Goal: Navigation & Orientation: Find specific page/section

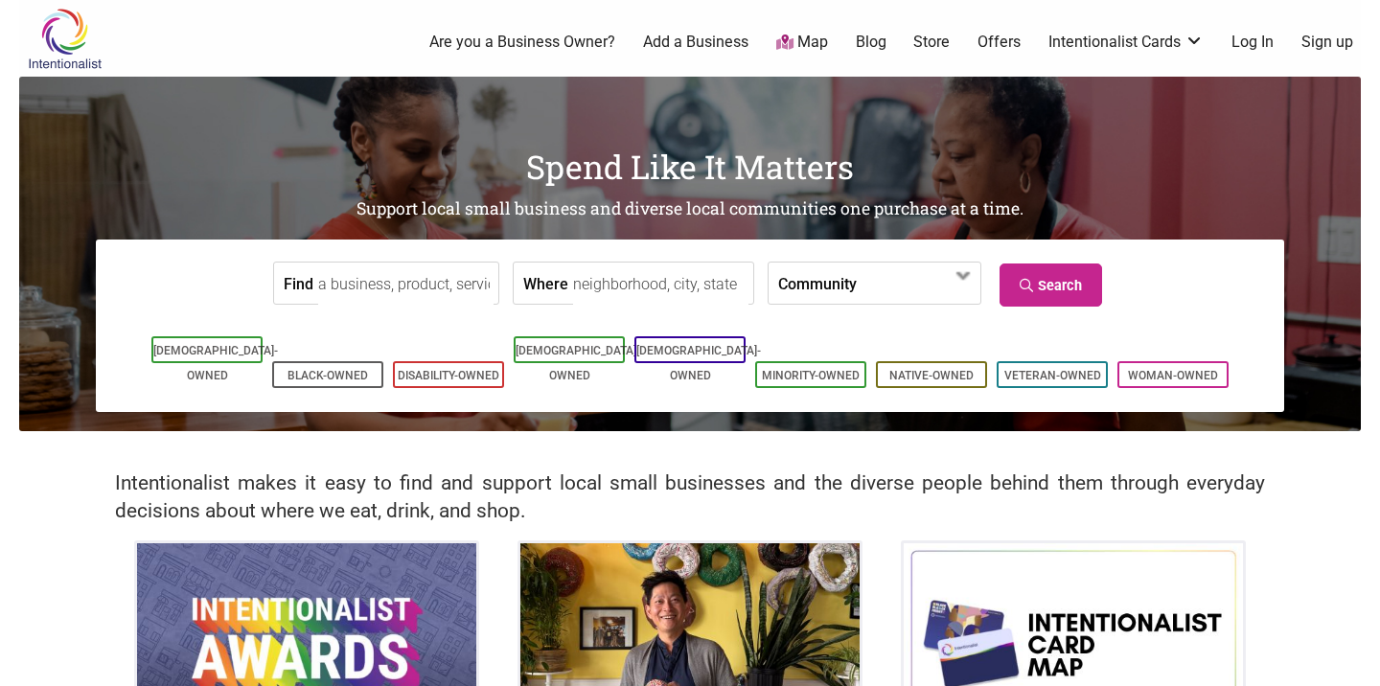
click at [1183, 32] on link "Intentionalist Cards" at bounding box center [1125, 42] width 155 height 21
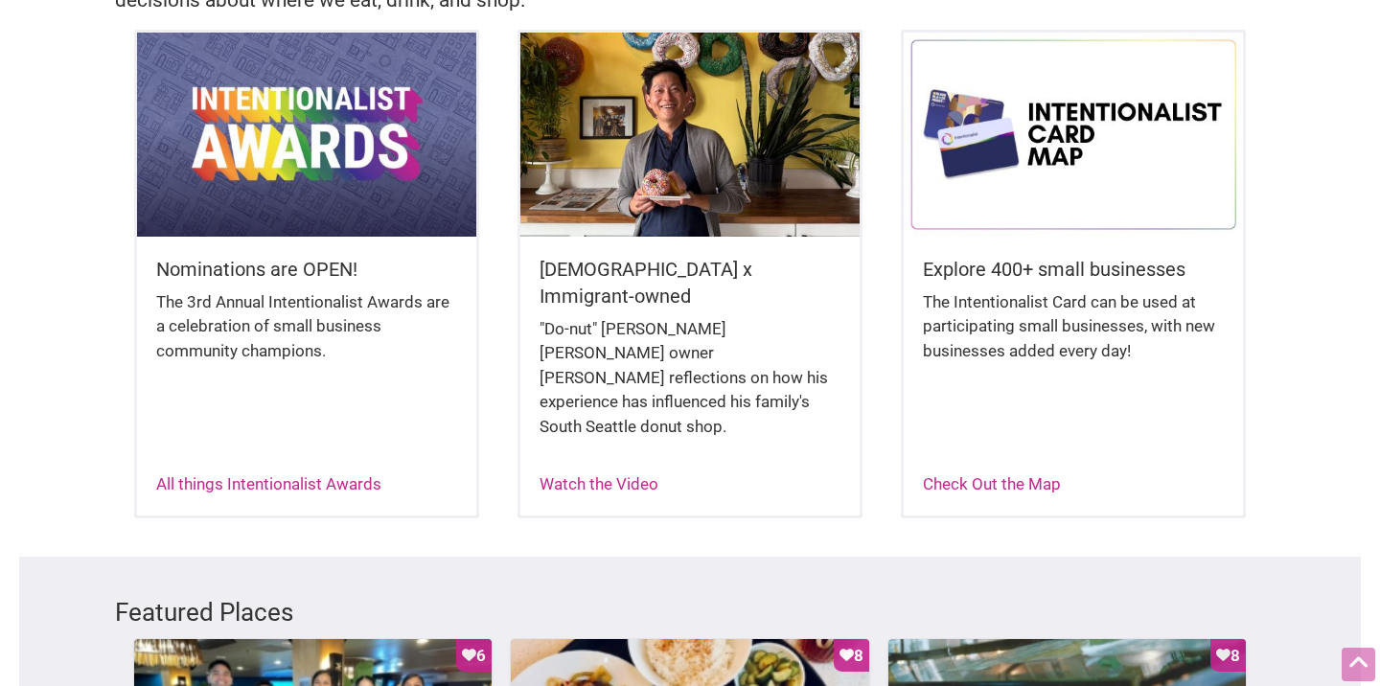
scroll to position [517, 0]
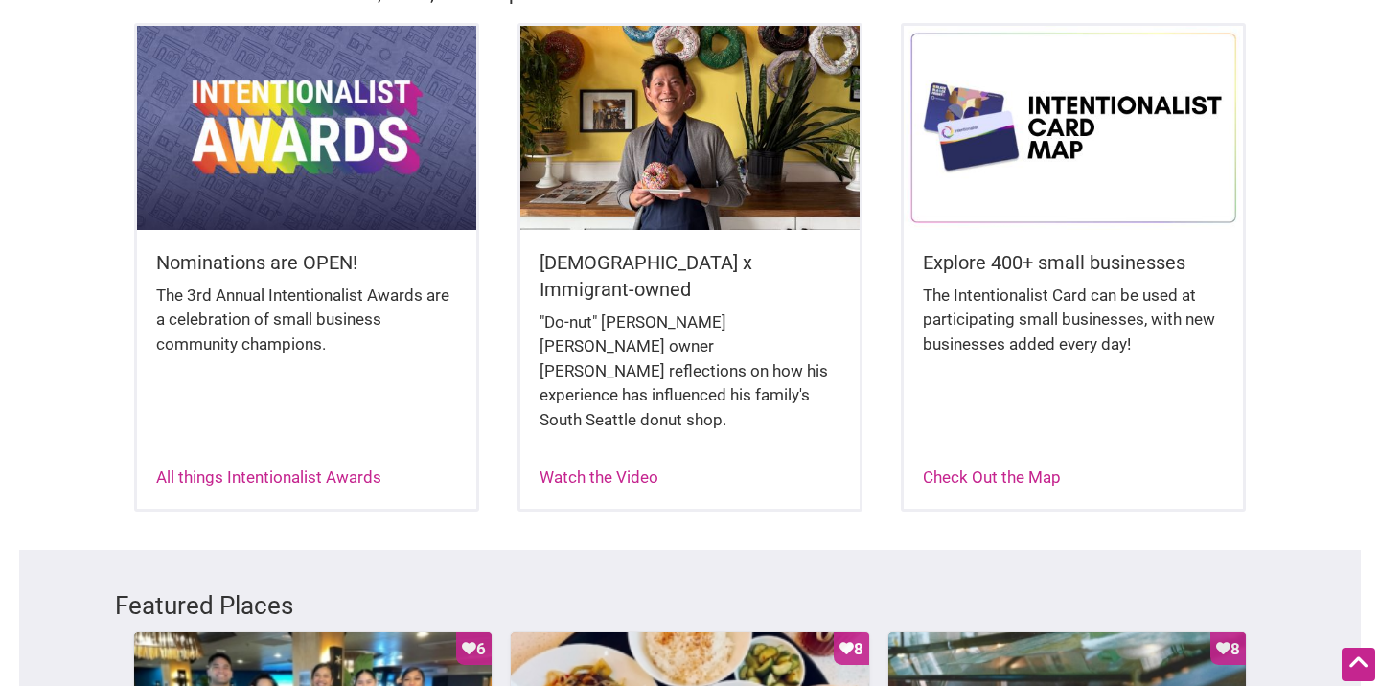
click at [324, 286] on div "The 3rd Annual Intentionalist Awards are a celebration of small business commun…" at bounding box center [306, 330] width 301 height 93
drag, startPoint x: 289, startPoint y: 303, endPoint x: 406, endPoint y: 303, distance: 116.9
click at [406, 303] on div "The 3rd Annual Intentionalist Awards are a celebration of small business commun…" at bounding box center [306, 330] width 301 height 93
click at [415, 300] on div "The 3rd Annual Intentionalist Awards are a celebration of small business commun…" at bounding box center [306, 330] width 301 height 93
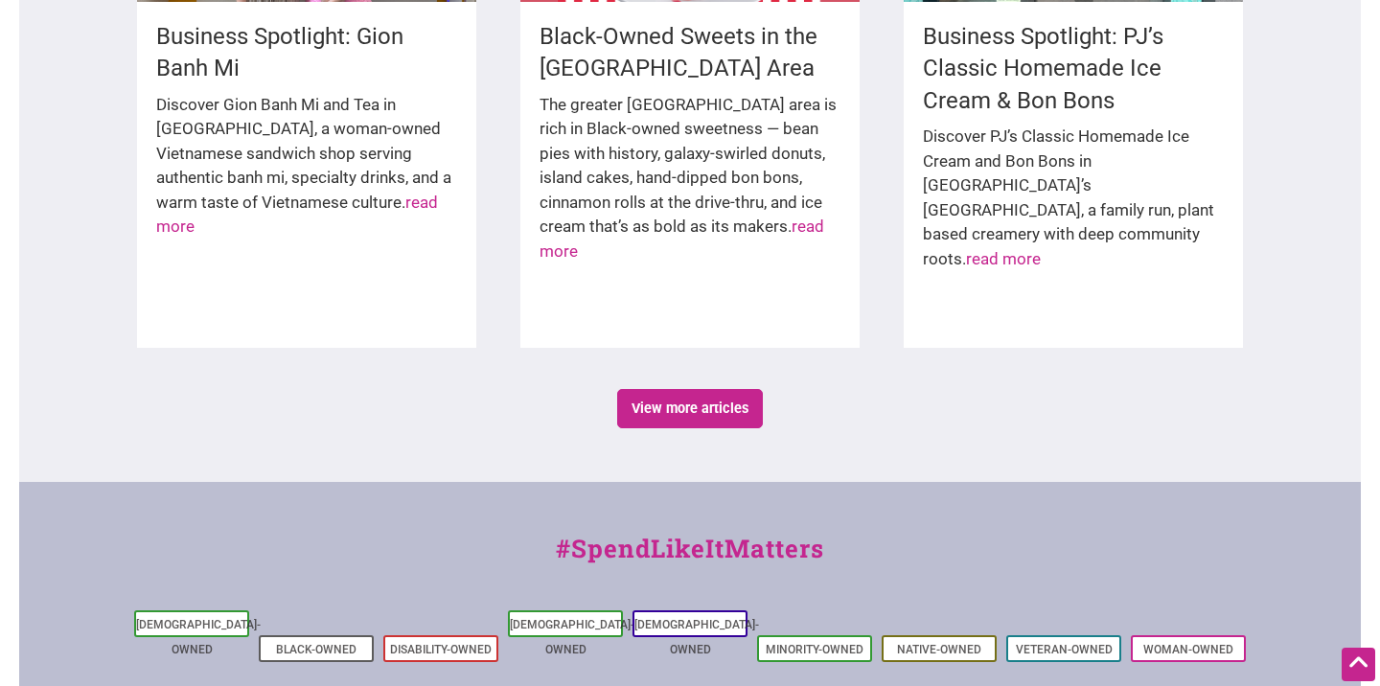
scroll to position [3284, 0]
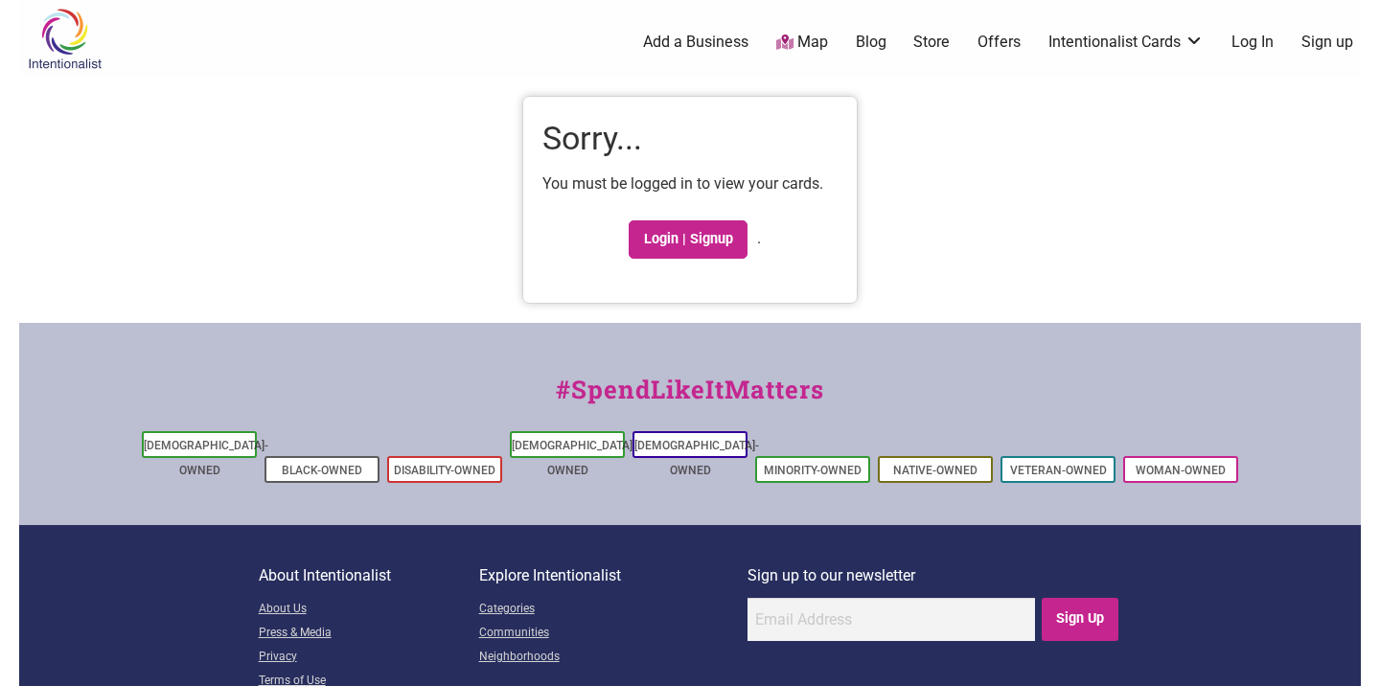
click at [802, 36] on link "Map" at bounding box center [802, 43] width 52 height 22
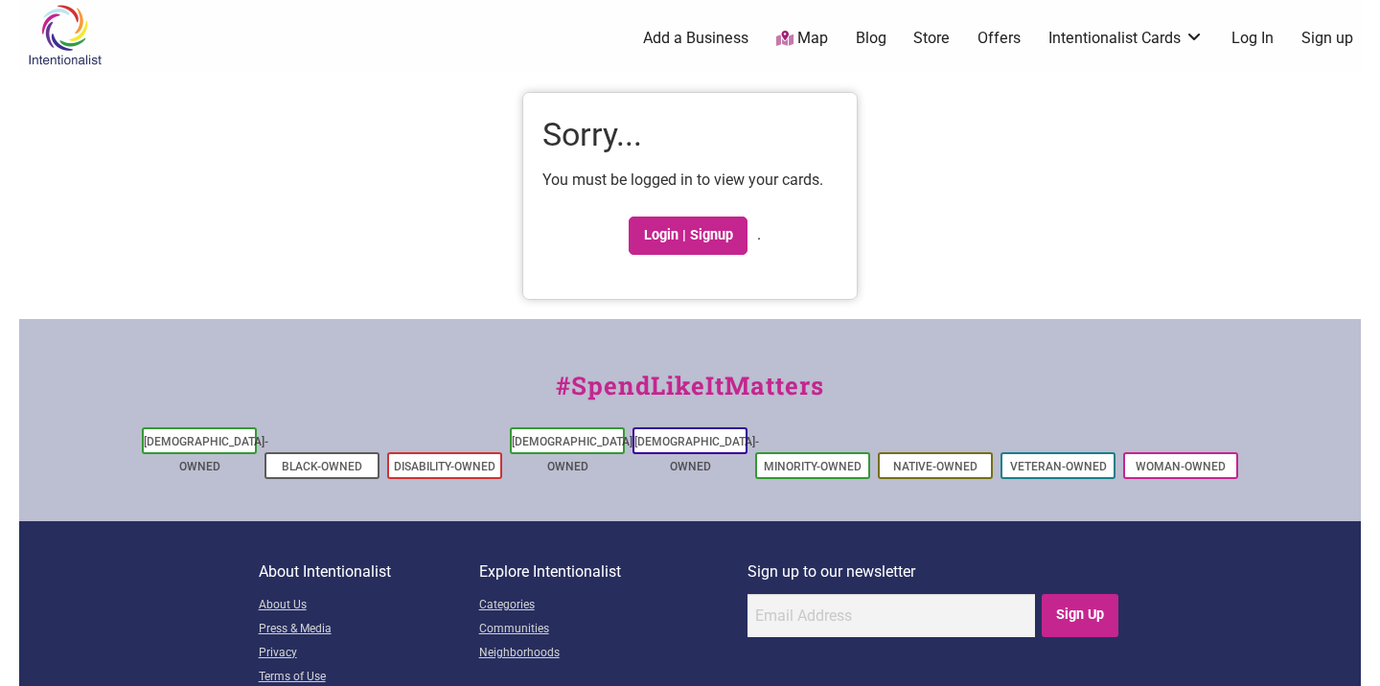
click at [812, 41] on link "Map" at bounding box center [802, 39] width 52 height 22
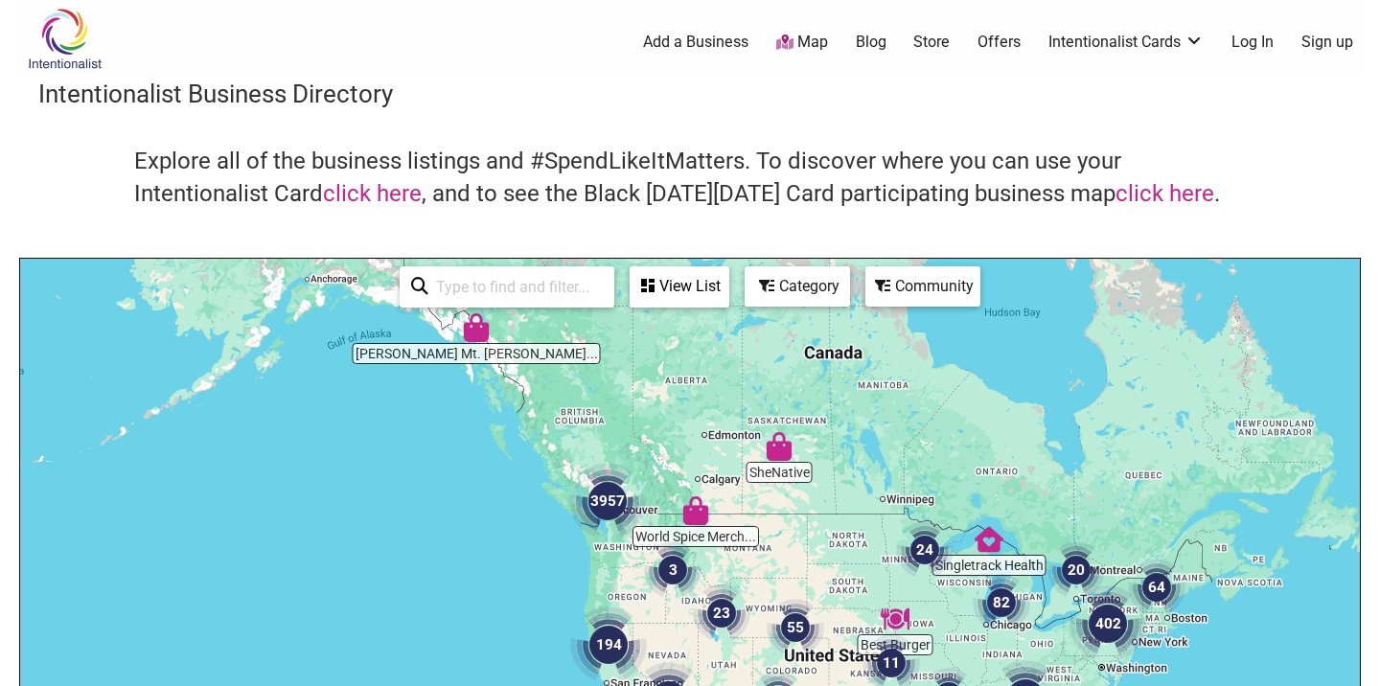
click at [607, 508] on img "3957" at bounding box center [607, 501] width 77 height 77
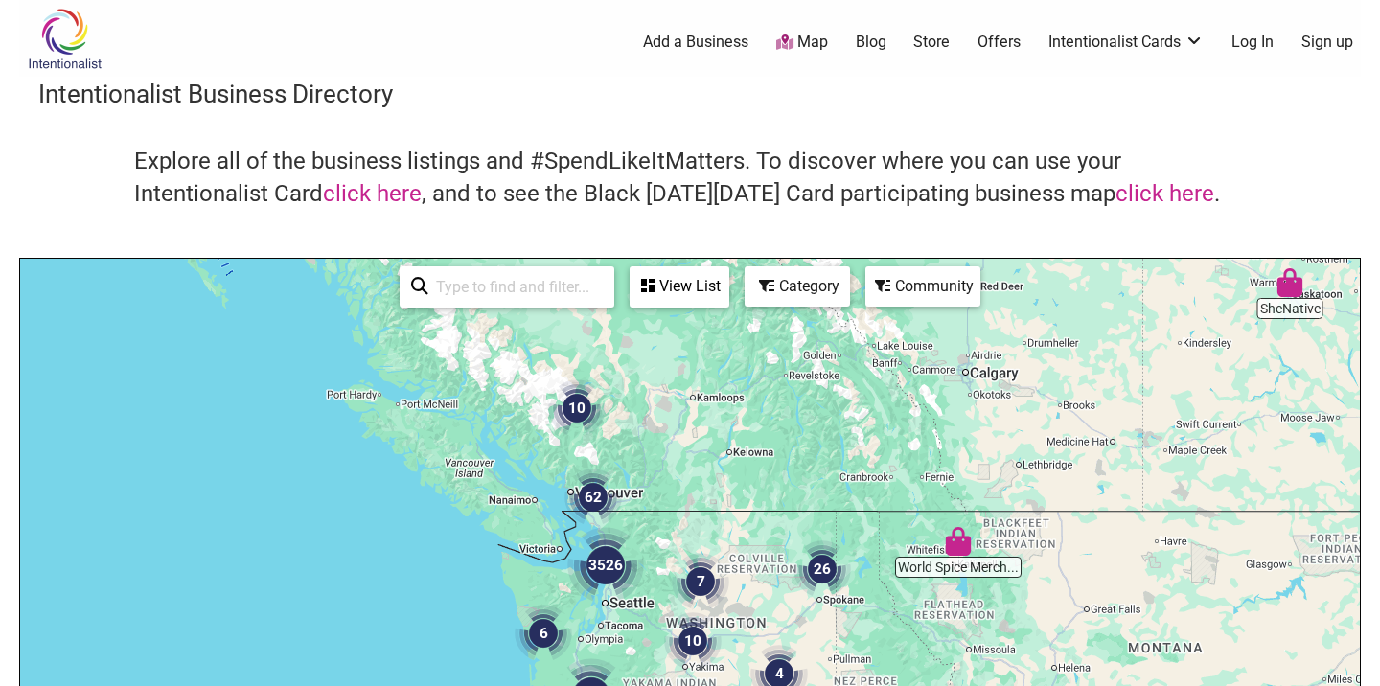
click at [608, 574] on img "3526" at bounding box center [605, 565] width 77 height 77
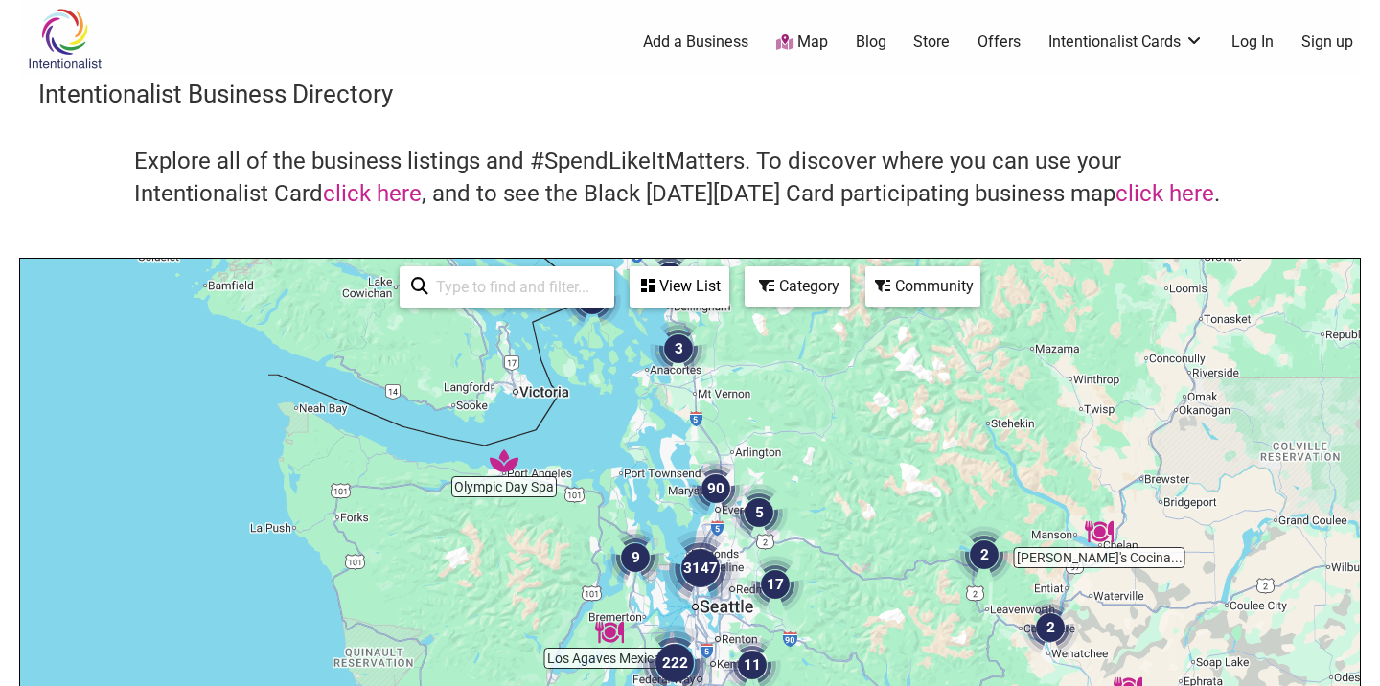
click at [713, 568] on img "3147" at bounding box center [700, 568] width 77 height 77
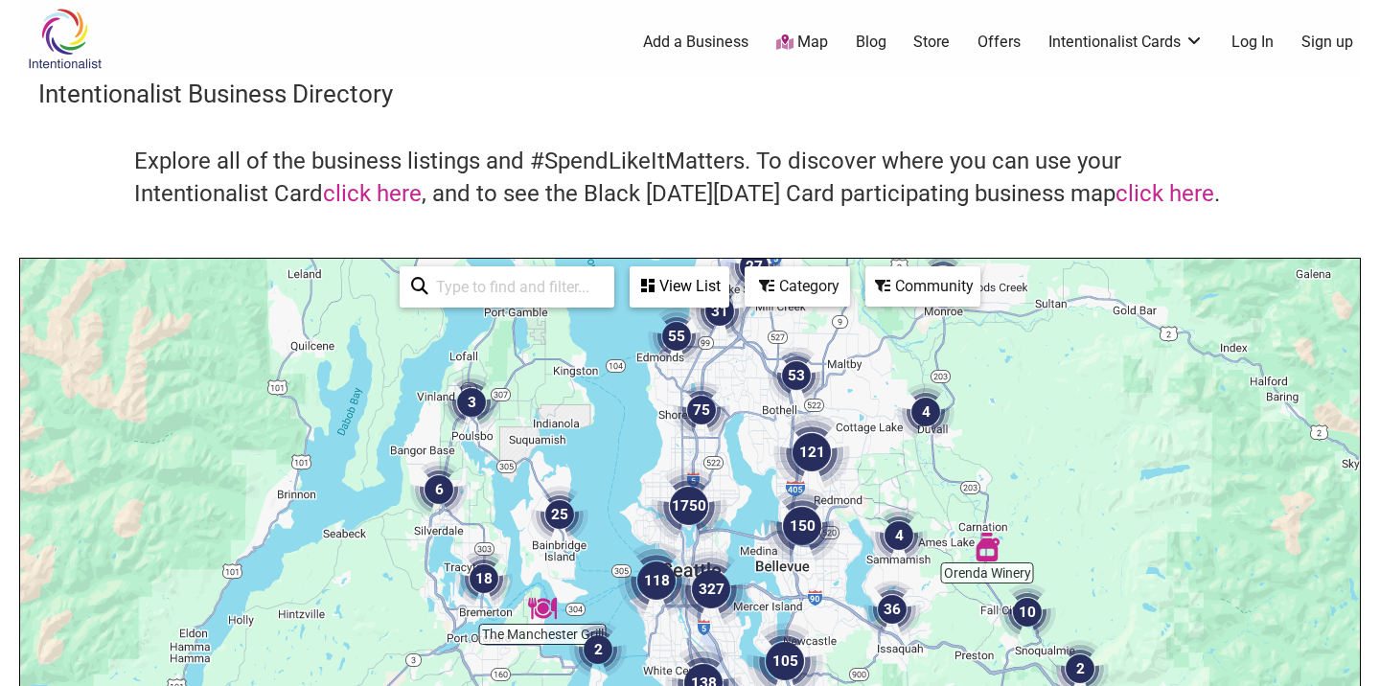
click at [678, 502] on img "1750" at bounding box center [689, 506] width 77 height 77
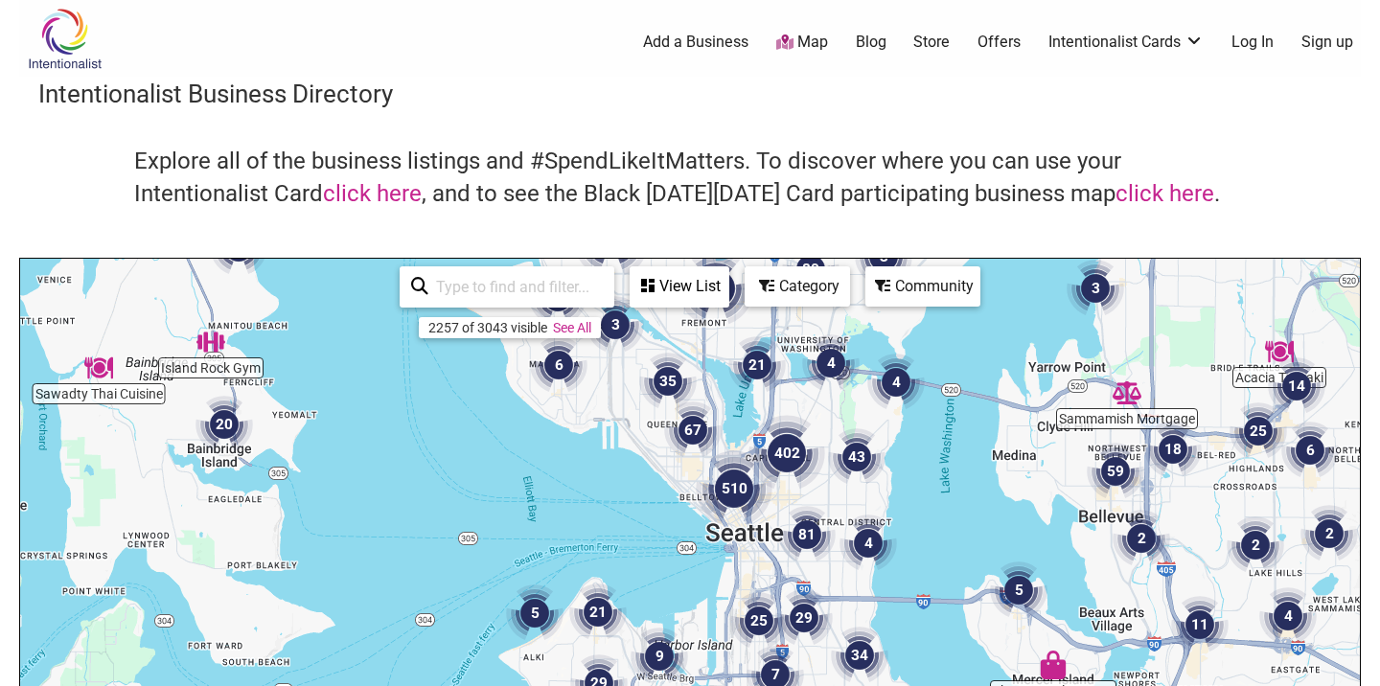
drag, startPoint x: 716, startPoint y: 594, endPoint x: 751, endPoint y: 302, distance: 294.4
click at [751, 303] on div "Island Rock Gym Willy's Cafe Sammamish Mortgage The Prom Closet B... Yungfreckl…" at bounding box center [689, 631] width 1339 height 745
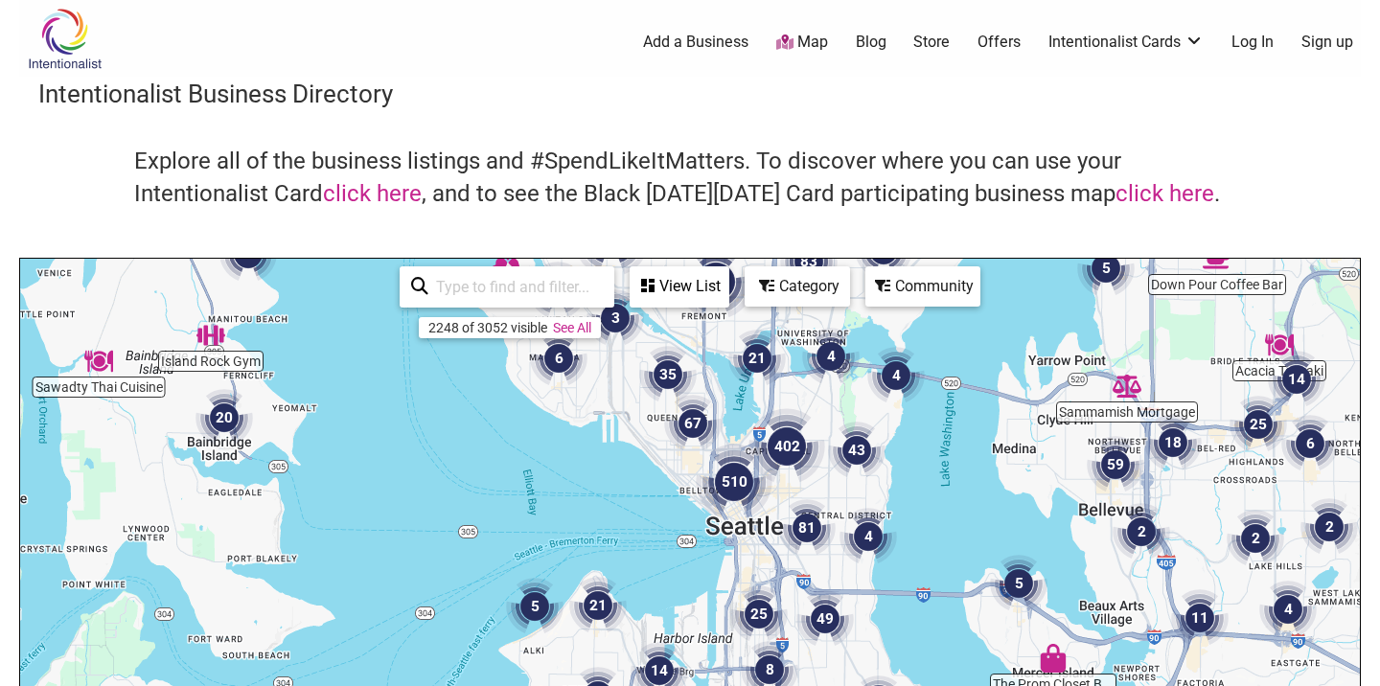
click at [794, 457] on img "402" at bounding box center [786, 446] width 77 height 77
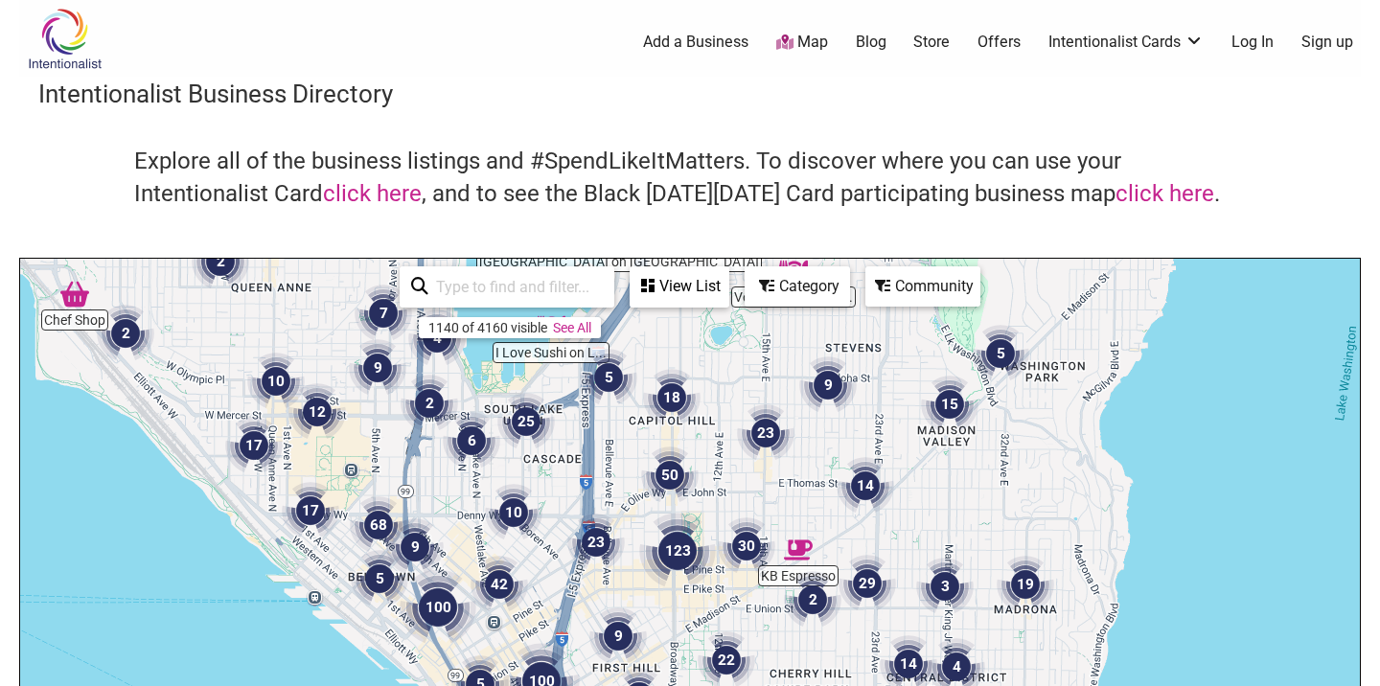
drag, startPoint x: 767, startPoint y: 508, endPoint x: 803, endPoint y: 334, distance: 177.2
click at [802, 337] on div "To navigate, press the arrow keys." at bounding box center [689, 631] width 1339 height 745
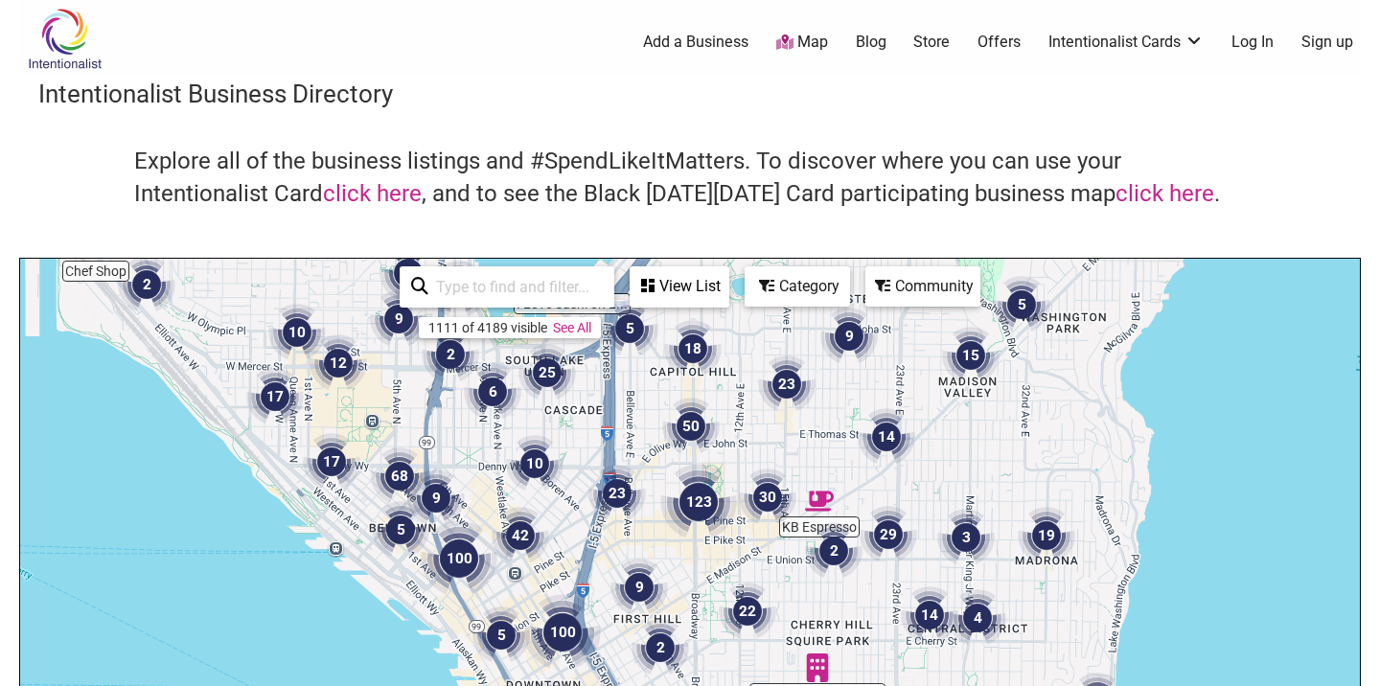
click at [698, 485] on img "123" at bounding box center [698, 502] width 77 height 77
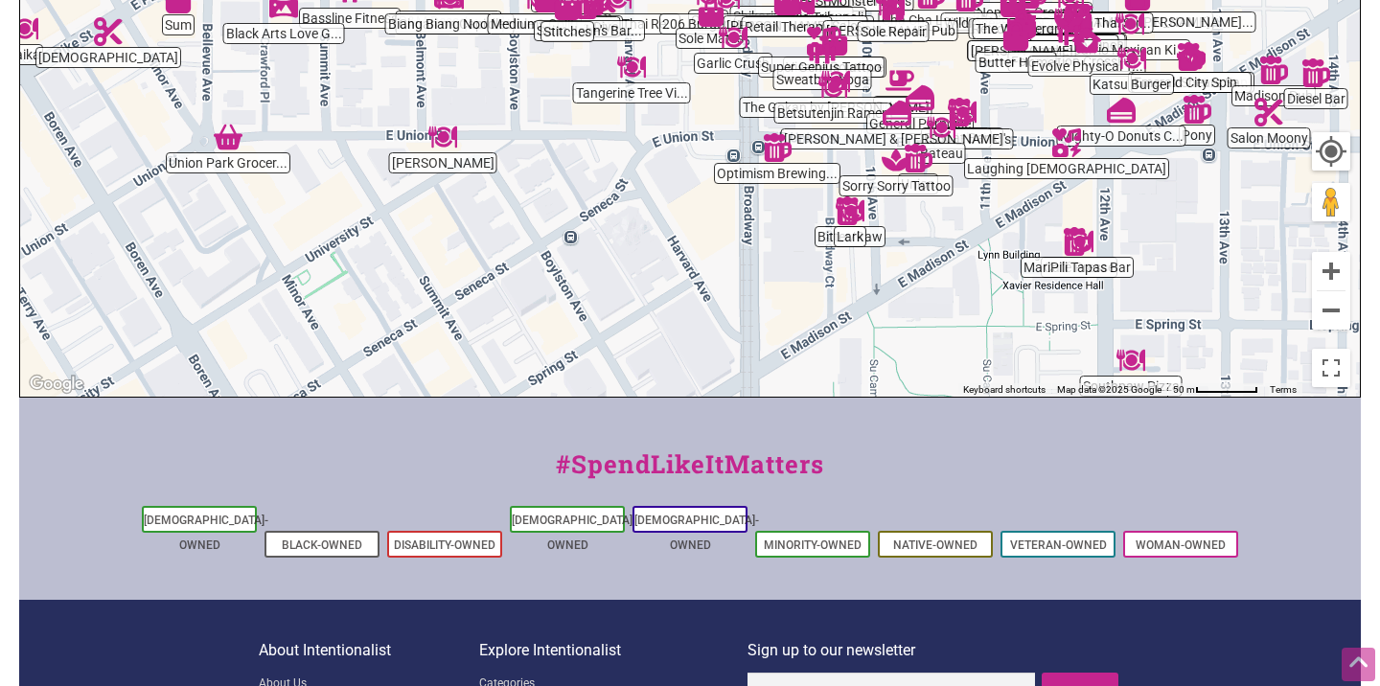
scroll to position [775, 0]
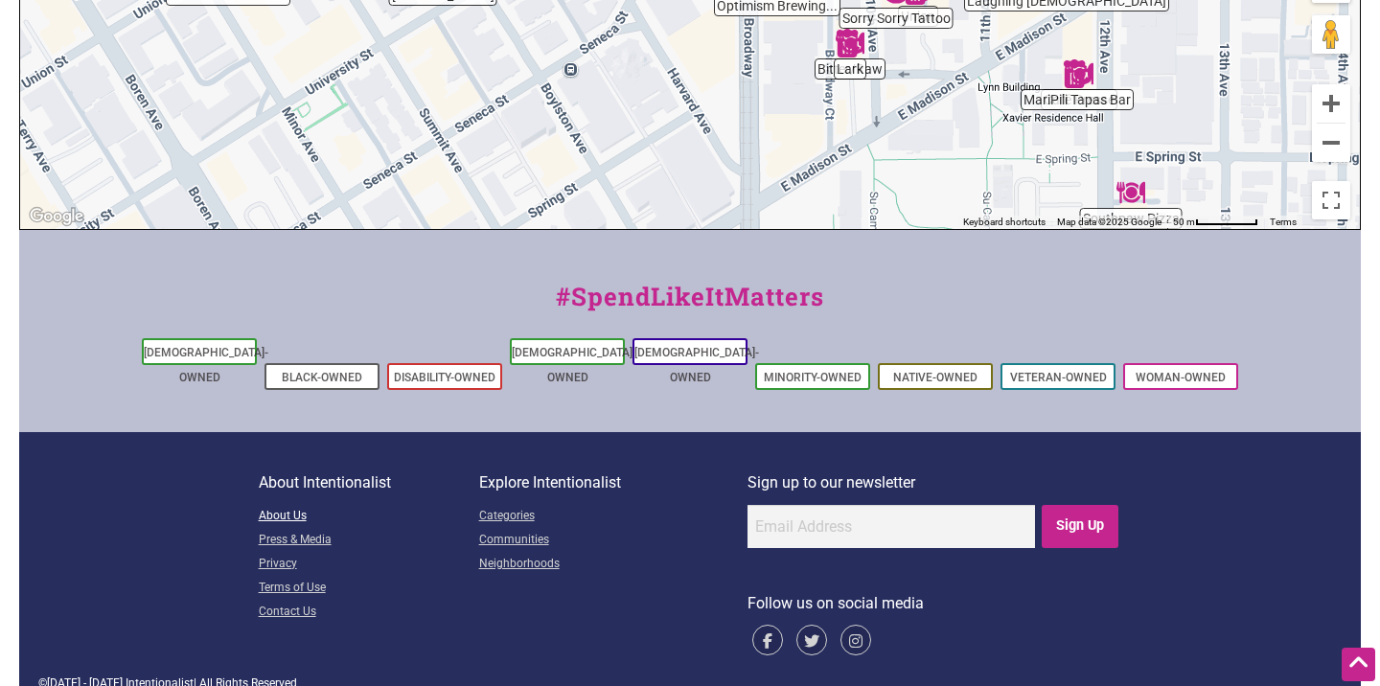
click at [284, 505] on link "About Us" at bounding box center [369, 517] width 220 height 24
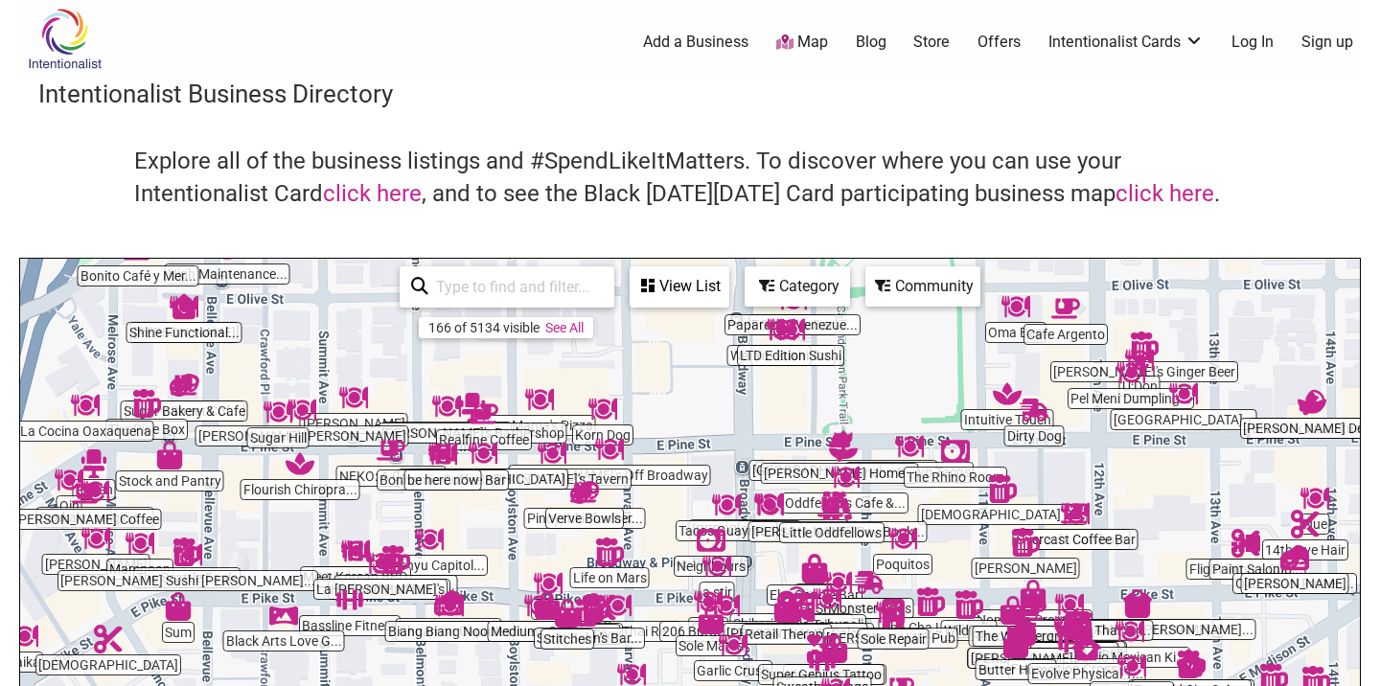
scroll to position [7, 0]
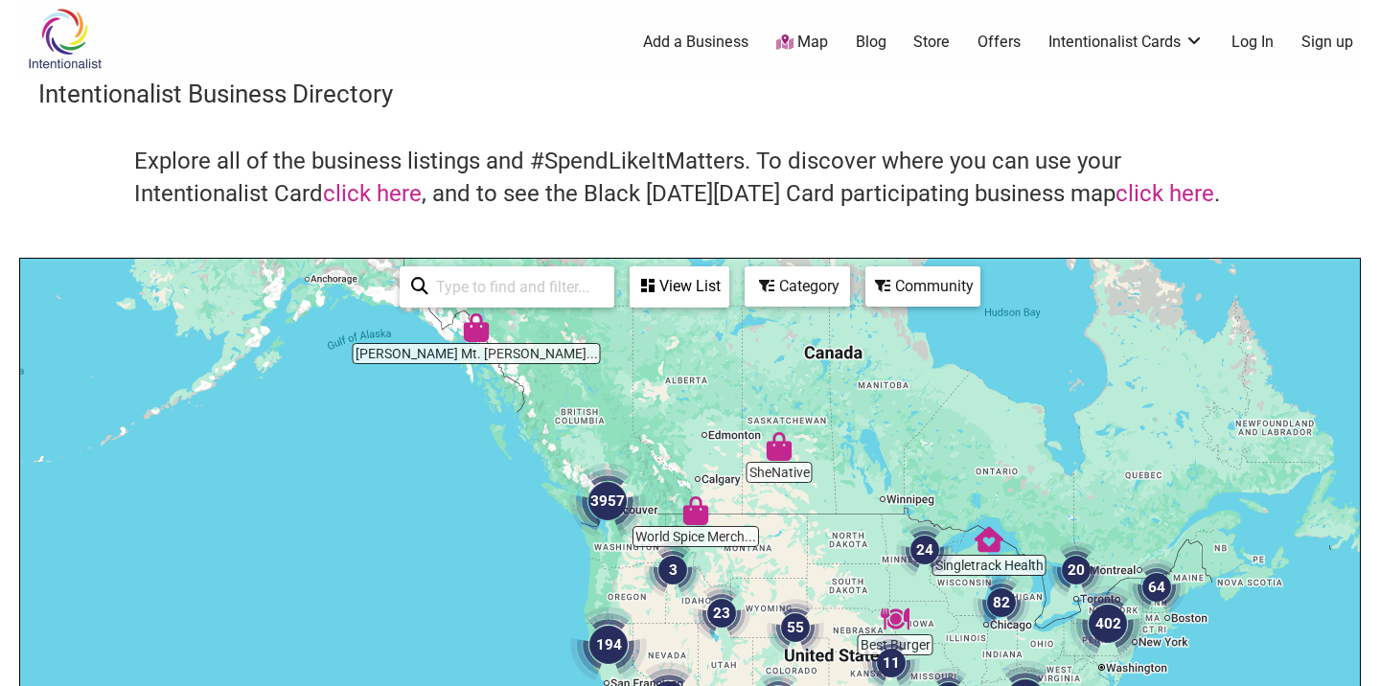
click at [612, 511] on img "3957" at bounding box center [607, 501] width 77 height 77
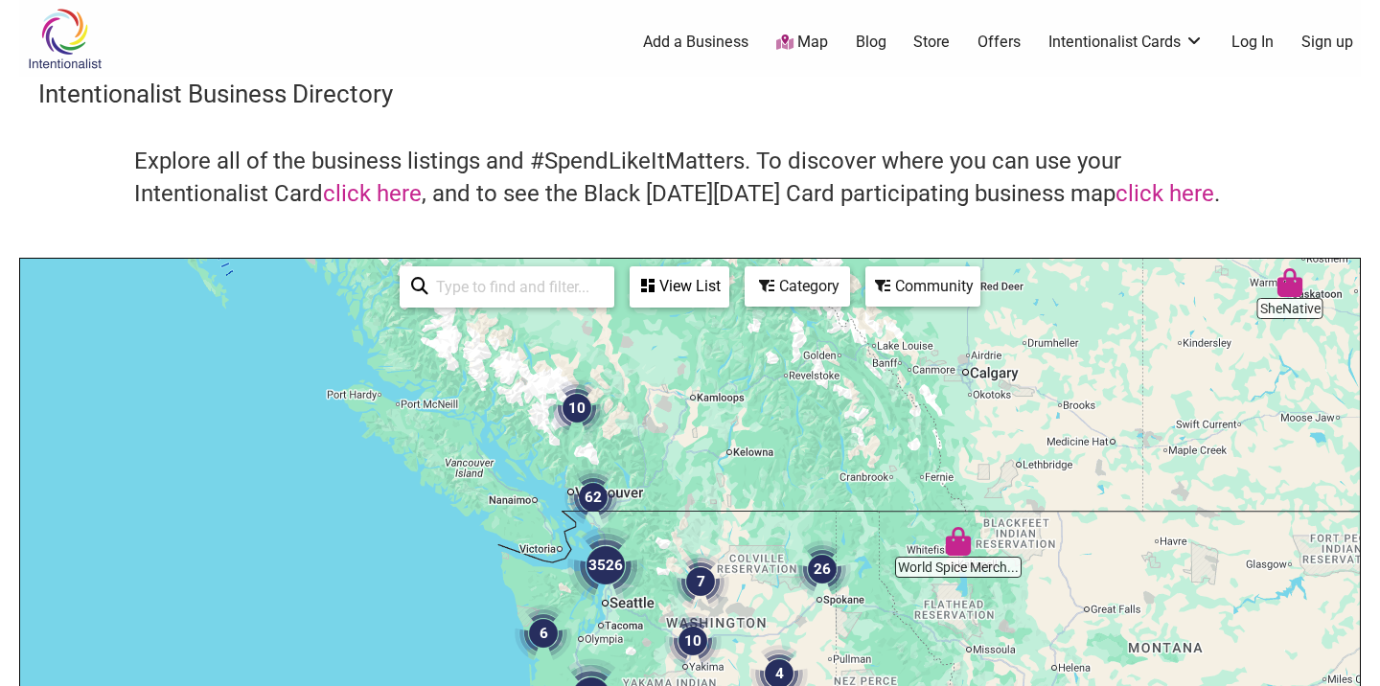
click at [605, 563] on img "3526" at bounding box center [605, 565] width 77 height 77
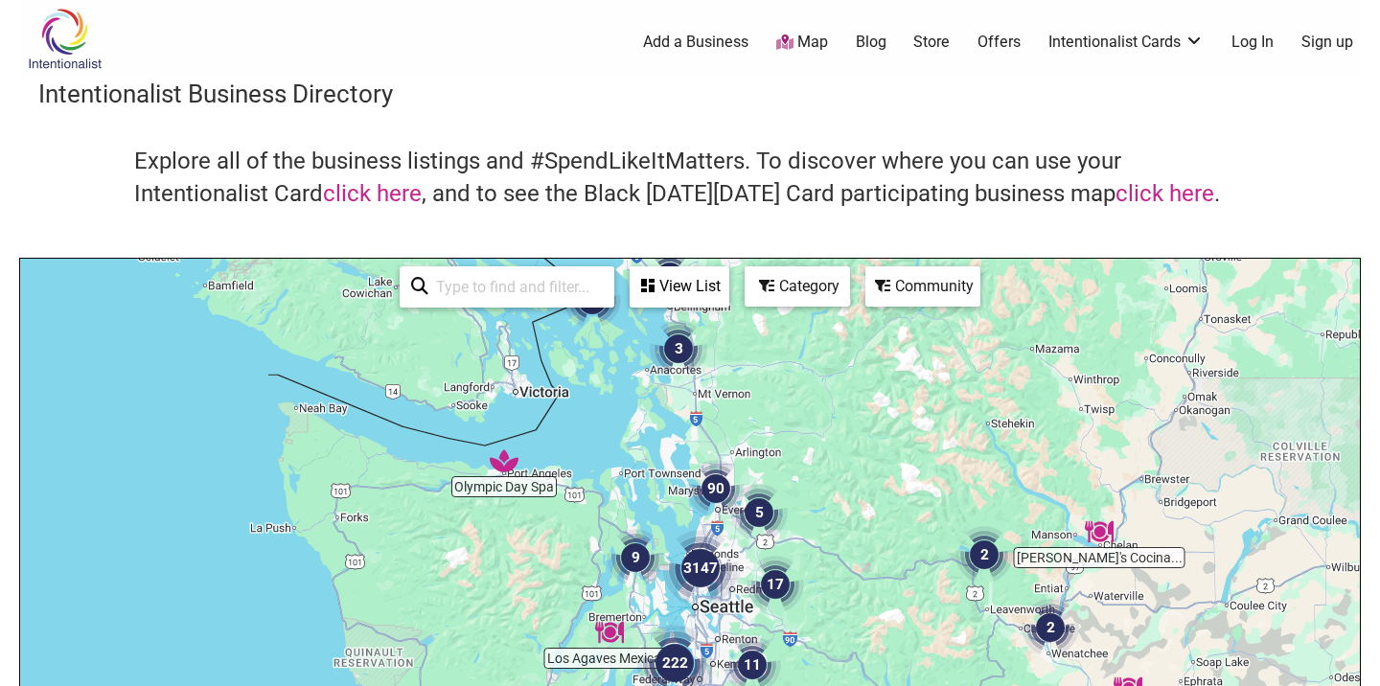
click at [697, 565] on img "3147" at bounding box center [700, 568] width 77 height 77
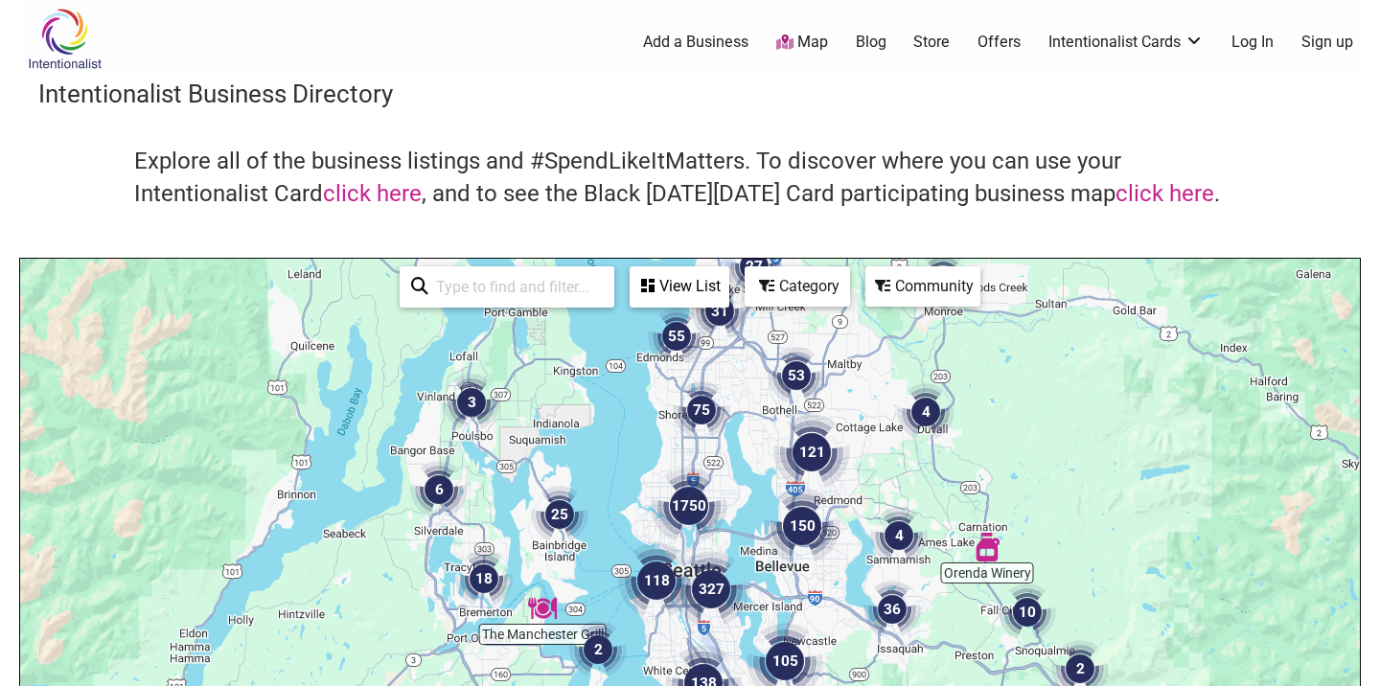
click at [707, 593] on img "327" at bounding box center [711, 589] width 77 height 77
